Goal: Transaction & Acquisition: Purchase product/service

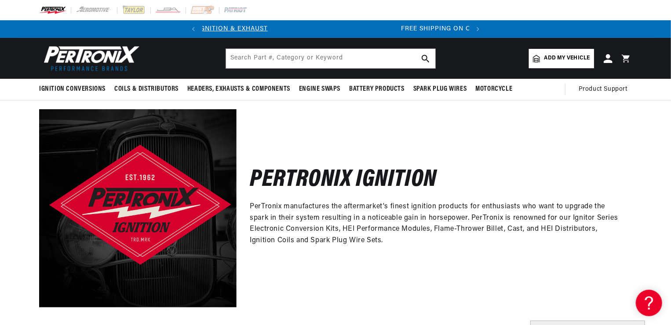
scroll to position [0, 267]
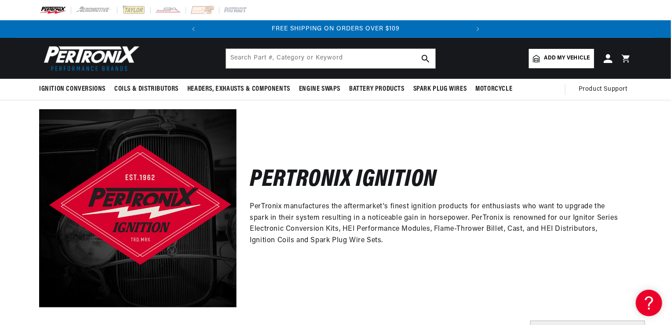
click at [547, 55] on span "Add my vehicle" at bounding box center [568, 58] width 46 height 8
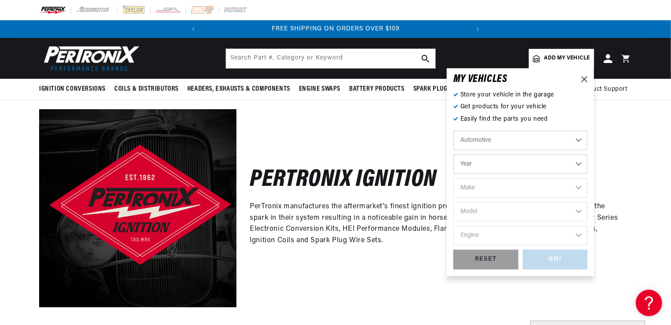
click at [579, 139] on select "Automotive Agricultural Industrial Marine Motorcycle" at bounding box center [521, 140] width 134 height 19
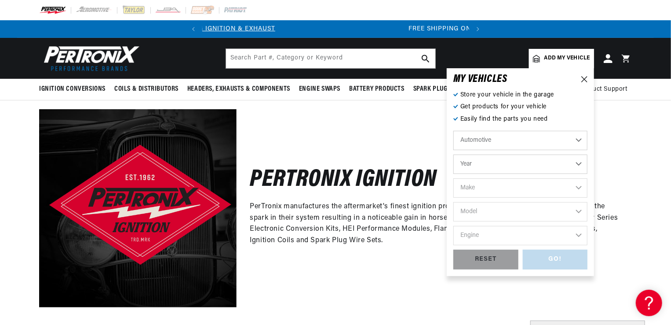
scroll to position [0, 0]
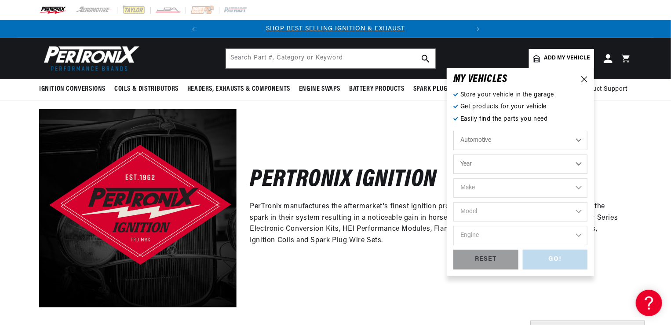
click at [579, 162] on select "Year 2026 2025 2024 2023 2022 2021 2020 2019 2018 2017 2016 2015 2014 2013 2012…" at bounding box center [521, 163] width 134 height 19
select select "1963"
click at [454, 154] on select "Year 2026 2025 2024 2023 2022 2021 2020 2019 2018 2017 2016 2015 2014 2013 2012…" at bounding box center [521, 163] width 134 height 19
select select "1963"
click at [577, 187] on select "Make American Motors Aston Martin Austin Austin Healey Bentley Buick Cadillac C…" at bounding box center [521, 187] width 134 height 19
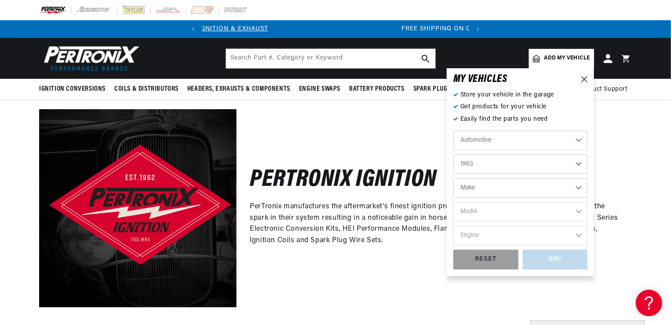
scroll to position [0, 267]
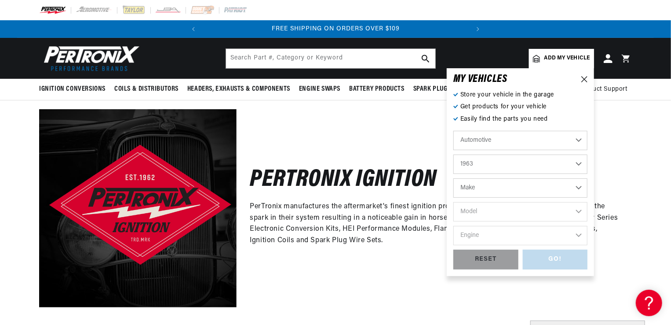
select select "Lotus"
click at [454, 178] on select "Make American Motors Aston Martin Austin Austin Healey Bentley Buick Cadillac C…" at bounding box center [521, 187] width 134 height 19
select select "Lotus"
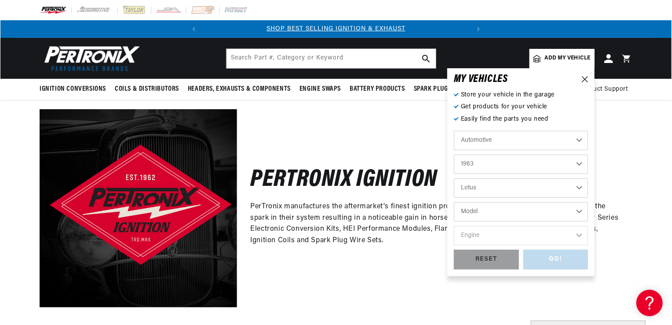
scroll to position [0, 0]
click at [497, 185] on select "American Motors Aston Martin Austin Austin Healey Bentley Buick Cadillac Chevro…" at bounding box center [521, 187] width 134 height 19
click at [489, 185] on select "American Motors Aston Martin Austin Austin Healey Bentley Buick Cadillac Chevro…" at bounding box center [521, 187] width 134 height 19
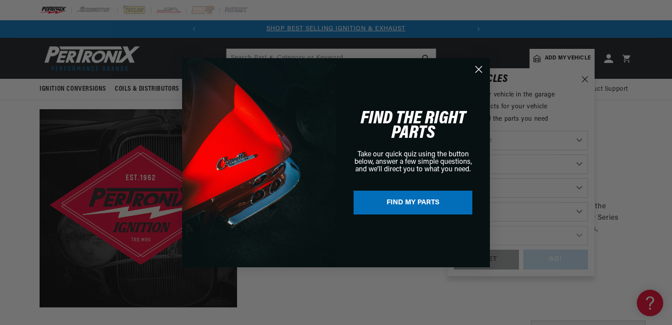
click at [397, 202] on button "FIND MY PARTS" at bounding box center [413, 202] width 119 height 24
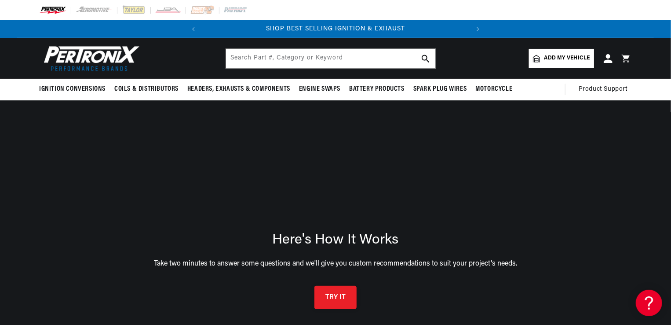
drag, startPoint x: 337, startPoint y: 297, endPoint x: 337, endPoint y: 267, distance: 29.9
click at [337, 267] on div "Here's How It Works Take two minutes to answer some questions and we'll give yo…" at bounding box center [336, 262] width 636 height 95
click at [332, 292] on button "TRY IT" at bounding box center [336, 297] width 42 height 23
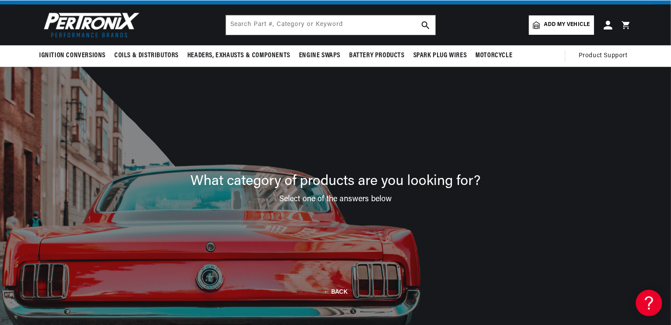
scroll to position [63, 0]
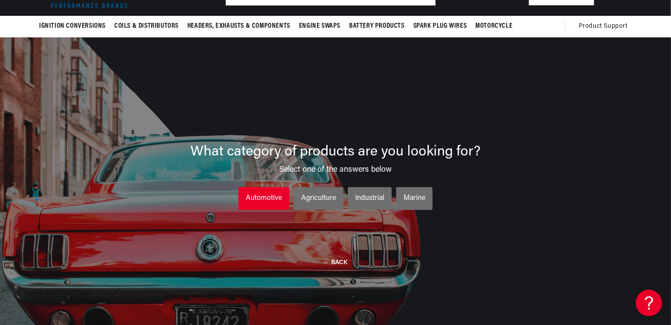
click at [266, 194] on div "Automotive" at bounding box center [264, 198] width 36 height 11
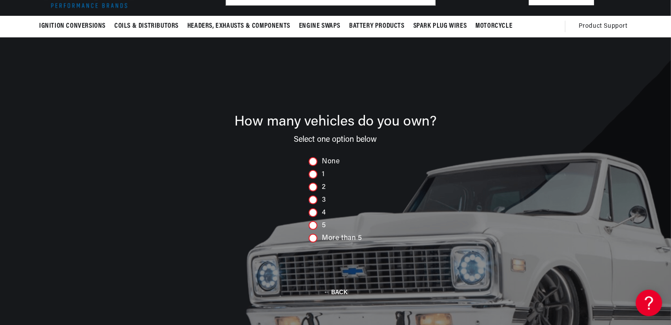
scroll to position [0, 0]
click at [313, 200] on div at bounding box center [313, 199] width 9 height 9
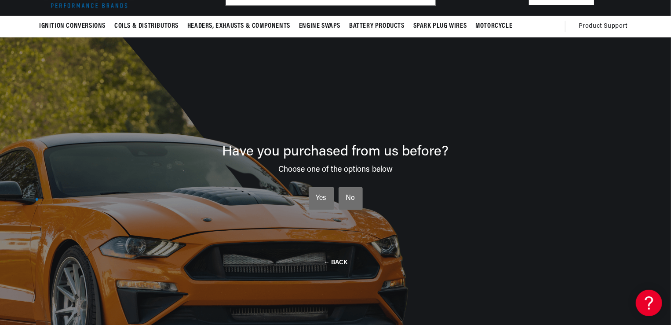
scroll to position [0, 267]
click at [323, 194] on div "Yes" at bounding box center [321, 198] width 11 height 11
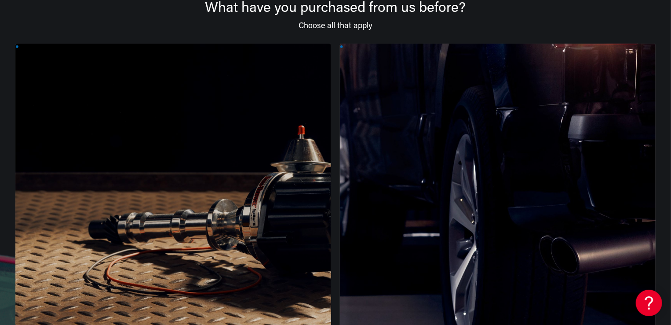
scroll to position [135, 0]
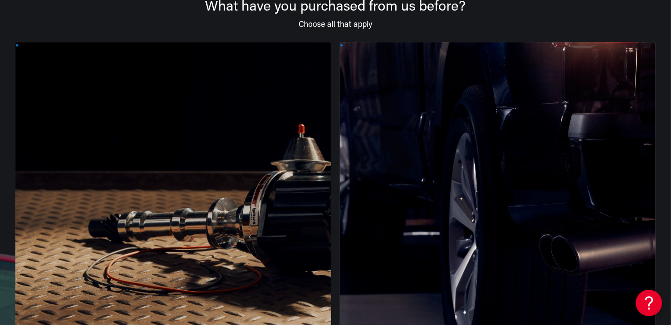
click at [121, 254] on div at bounding box center [173, 210] width 316 height 337
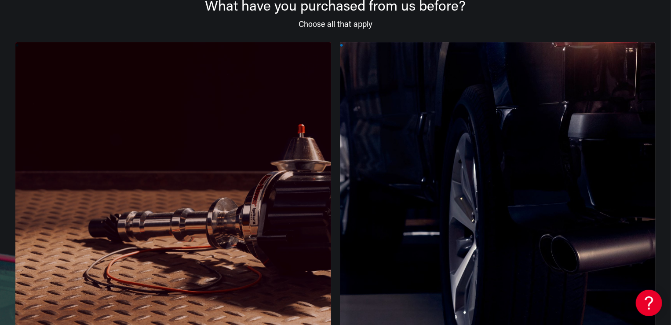
scroll to position [0, 0]
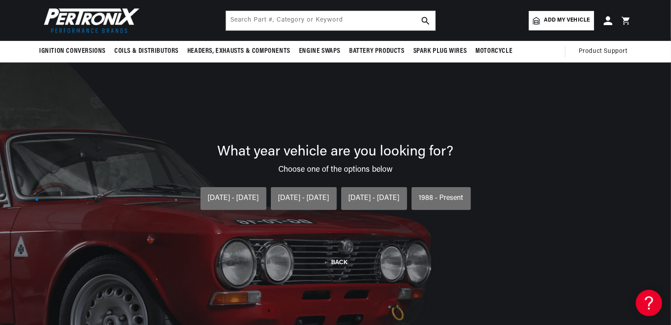
scroll to position [0, 267]
click at [302, 196] on div "[DATE] - [DATE]" at bounding box center [303, 198] width 51 height 11
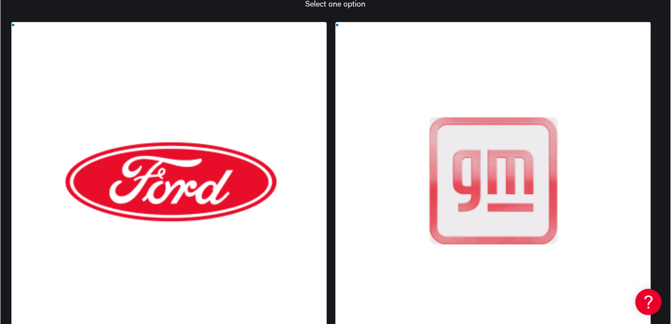
scroll to position [0, 0]
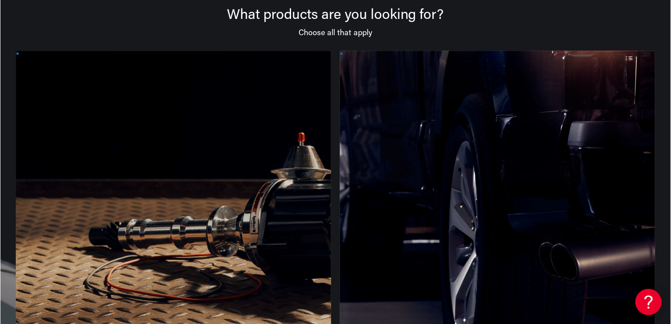
scroll to position [0, 267]
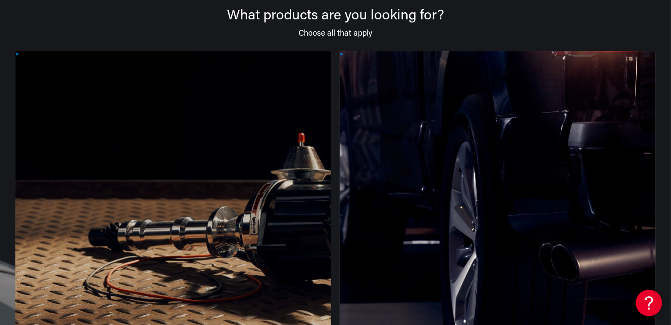
click at [156, 264] on div at bounding box center [173, 219] width 316 height 337
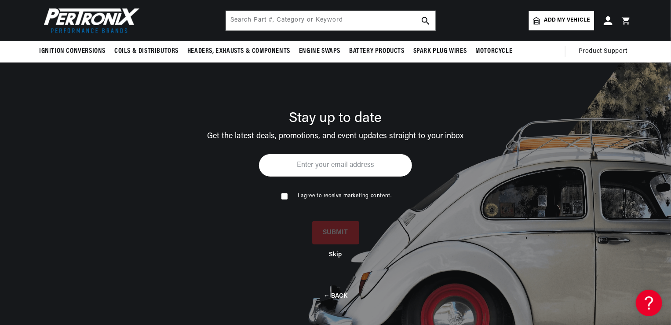
scroll to position [0, 0]
click at [337, 251] on button "Skip" at bounding box center [335, 252] width 13 height 7
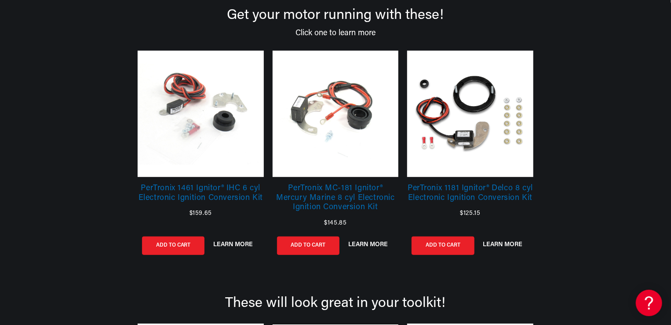
scroll to position [0, 267]
click at [196, 108] on link at bounding box center [201, 114] width 126 height 126
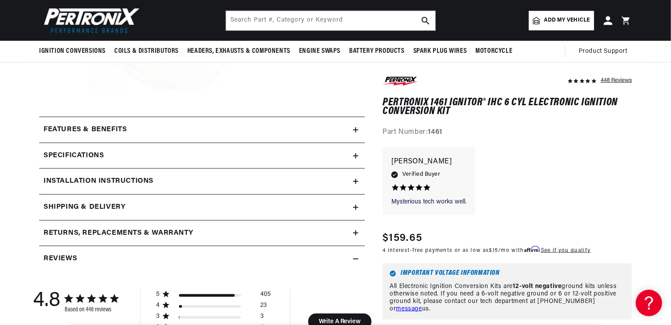
click at [356, 154] on icon at bounding box center [356, 155] width 0 height 5
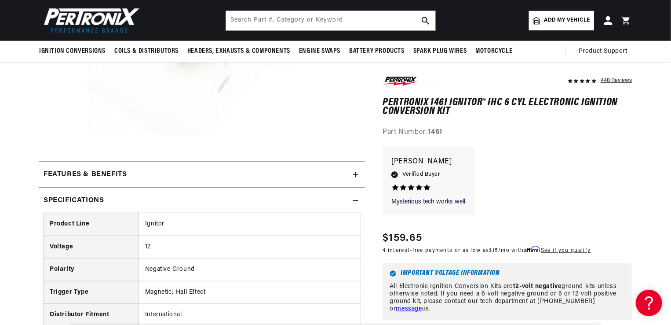
scroll to position [0, 267]
